Goal: Navigation & Orientation: Find specific page/section

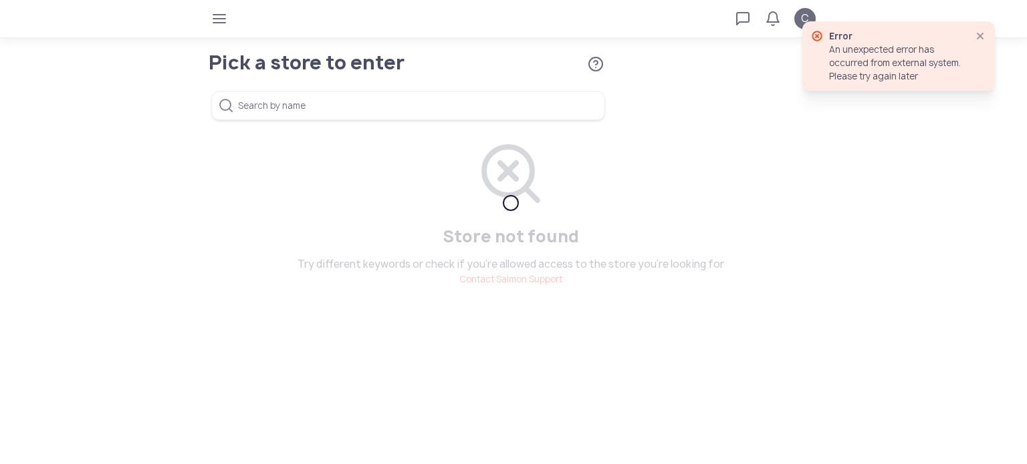
click at [299, 102] on input "Search by name" at bounding box center [408, 105] width 394 height 29
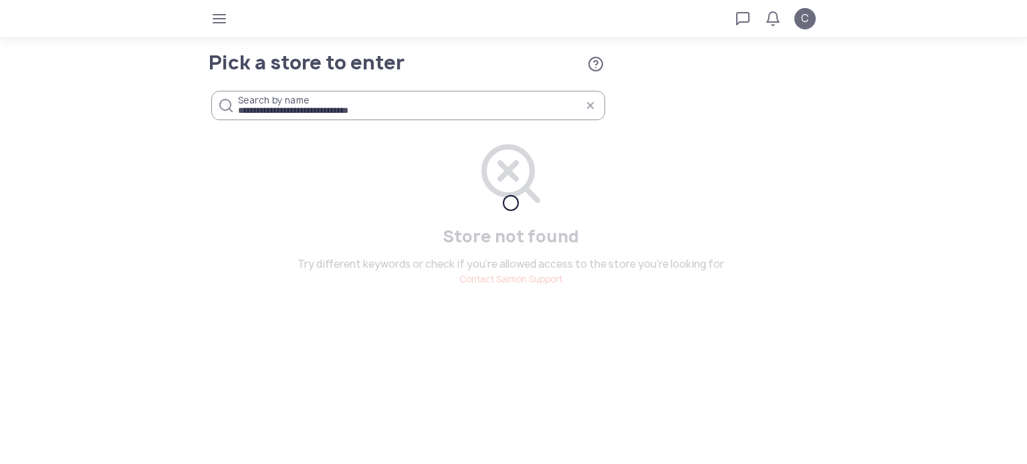
type input "**********"
click at [219, 18] on icon "button" at bounding box center [219, 18] width 11 height 11
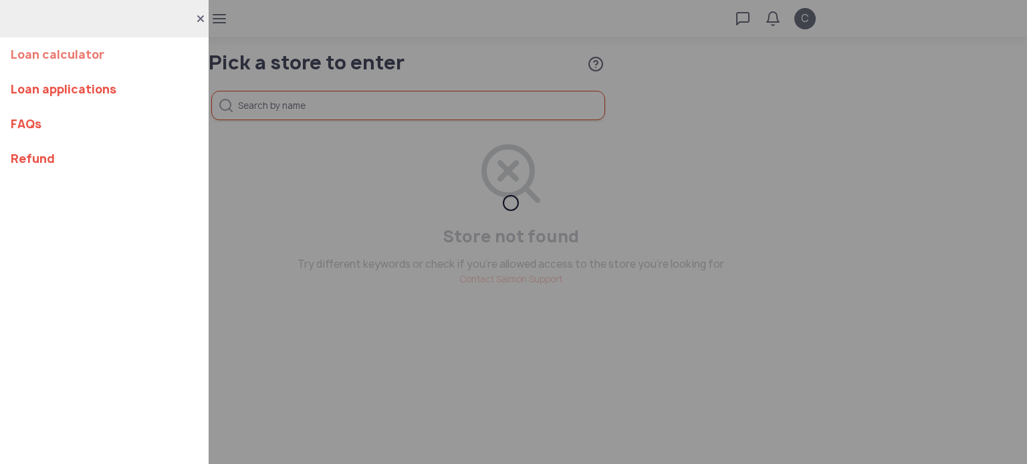
click at [76, 58] on link "Loan calculator" at bounding box center [104, 54] width 187 height 35
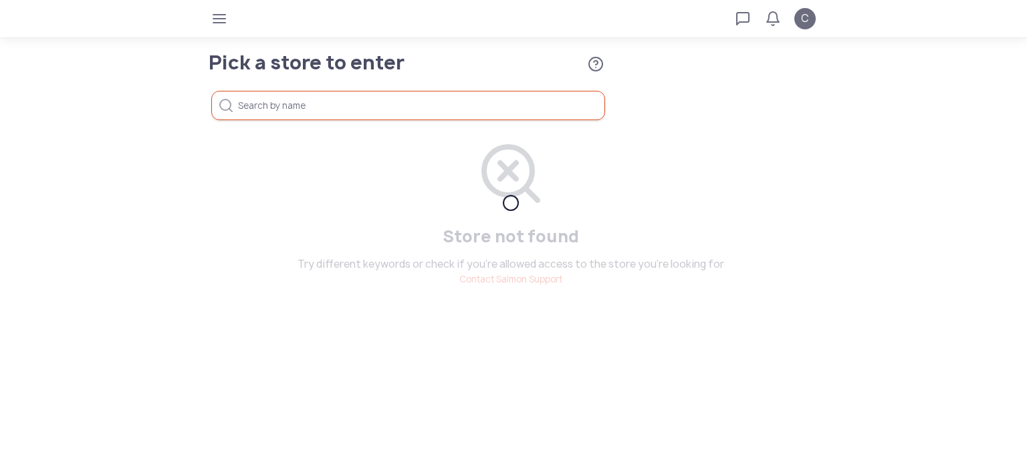
click at [809, 17] on tui-avatar "C" at bounding box center [804, 18] width 21 height 21
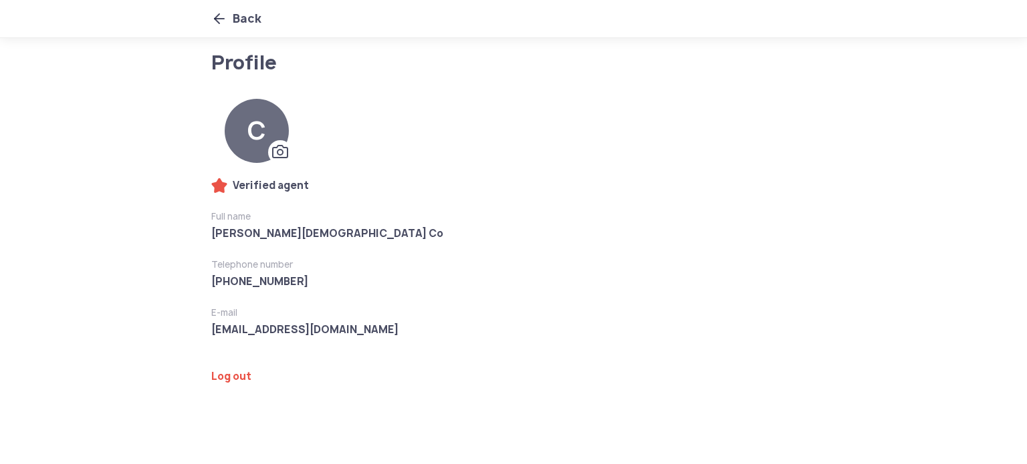
click at [214, 12] on icon at bounding box center [219, 19] width 16 height 16
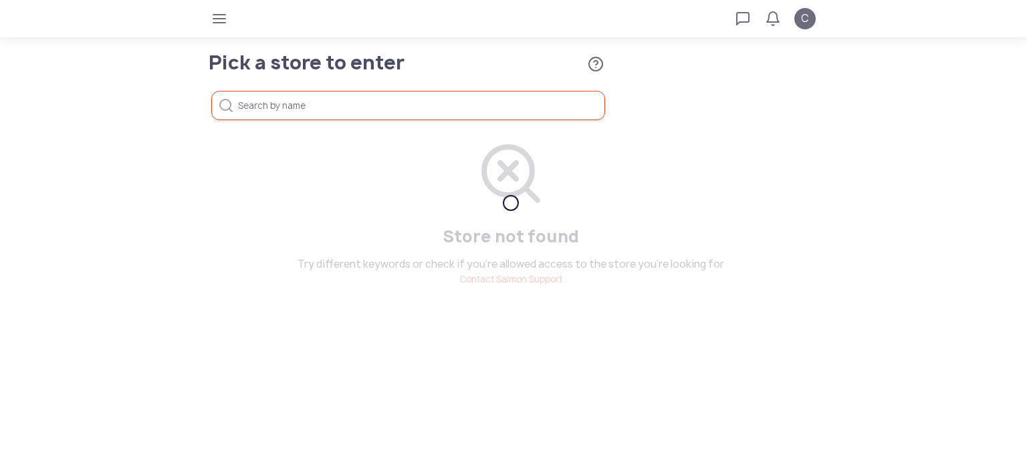
click at [587, 63] on icon "button" at bounding box center [595, 64] width 16 height 16
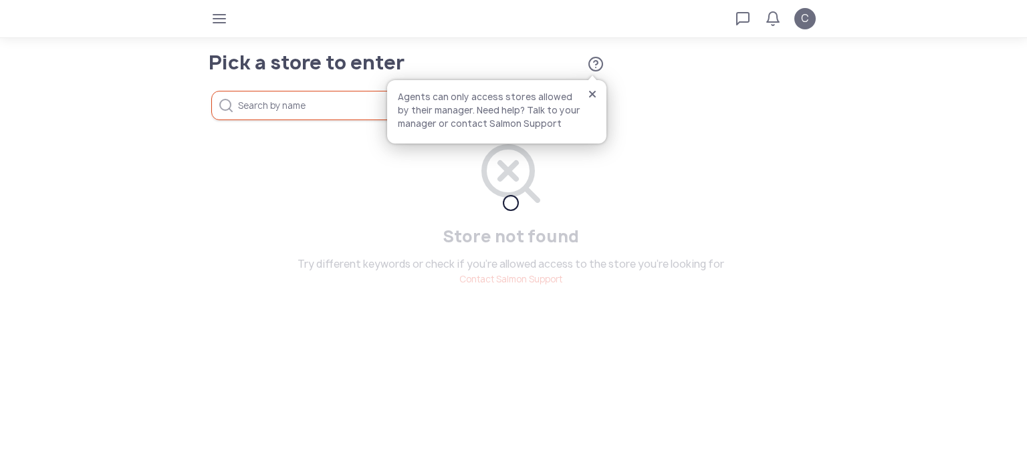
click at [219, 18] on icon "button" at bounding box center [219, 18] width 11 height 11
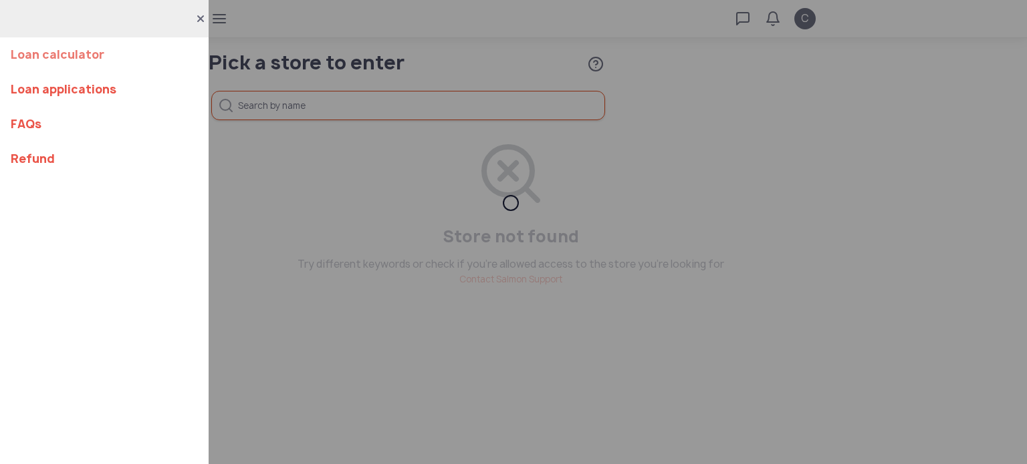
click at [63, 47] on link "Loan calculator" at bounding box center [104, 54] width 187 height 35
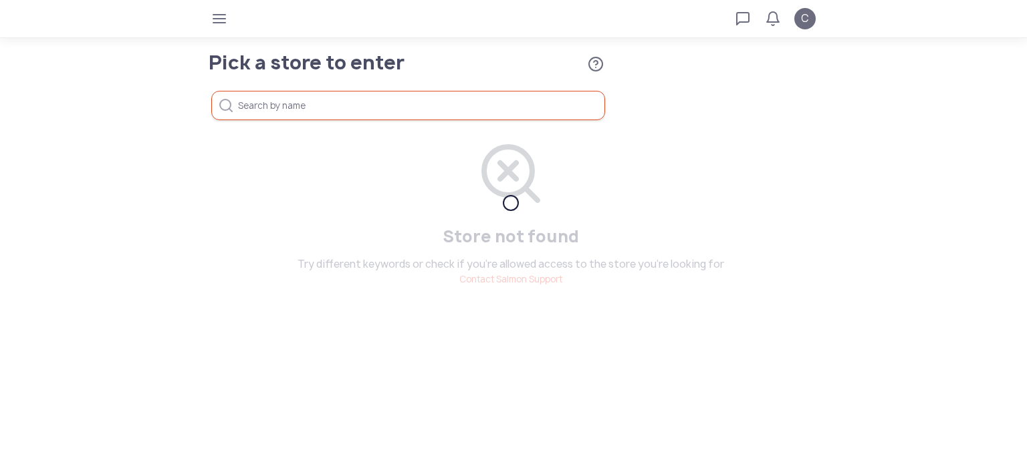
click at [219, 25] on span "button" at bounding box center [219, 18] width 21 height 21
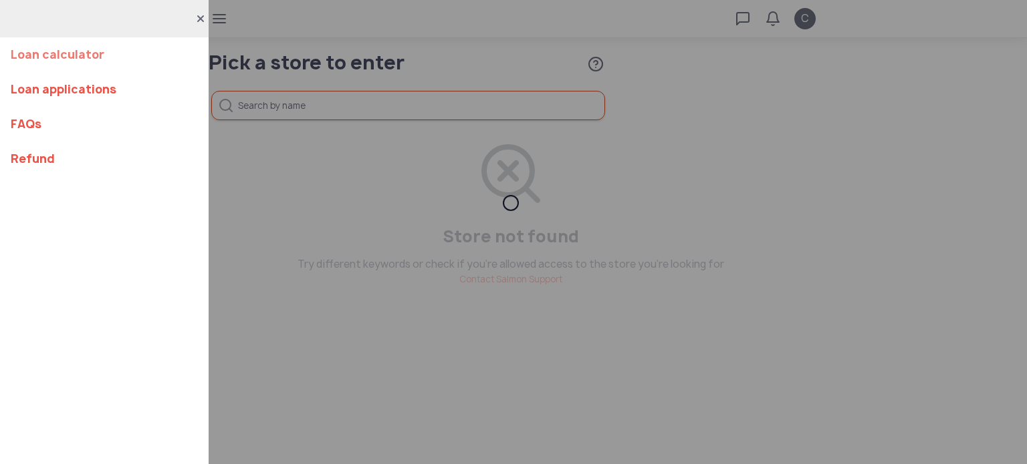
click at [56, 56] on link "Loan calculator" at bounding box center [104, 54] width 187 height 35
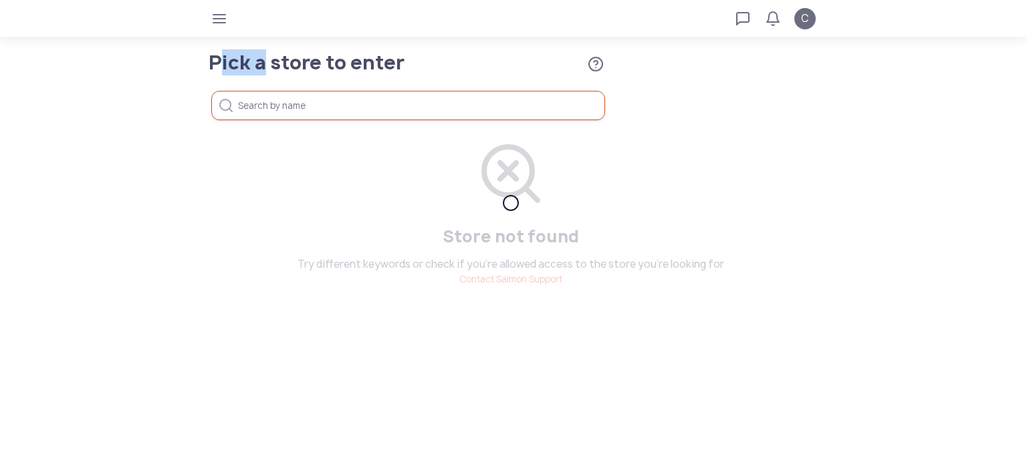
click at [56, 56] on app-stores "Pick a store to enter Agents can only access stores allowed by their manager. N…" at bounding box center [513, 194] width 1027 height 283
